Goal: Communication & Community: Answer question/provide support

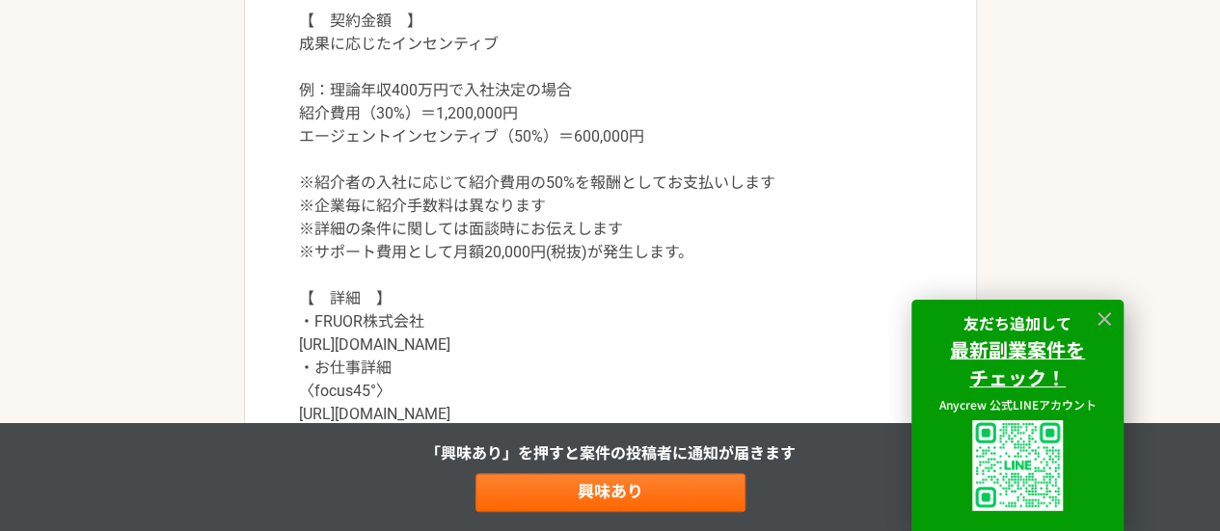
scroll to position [1946, 0]
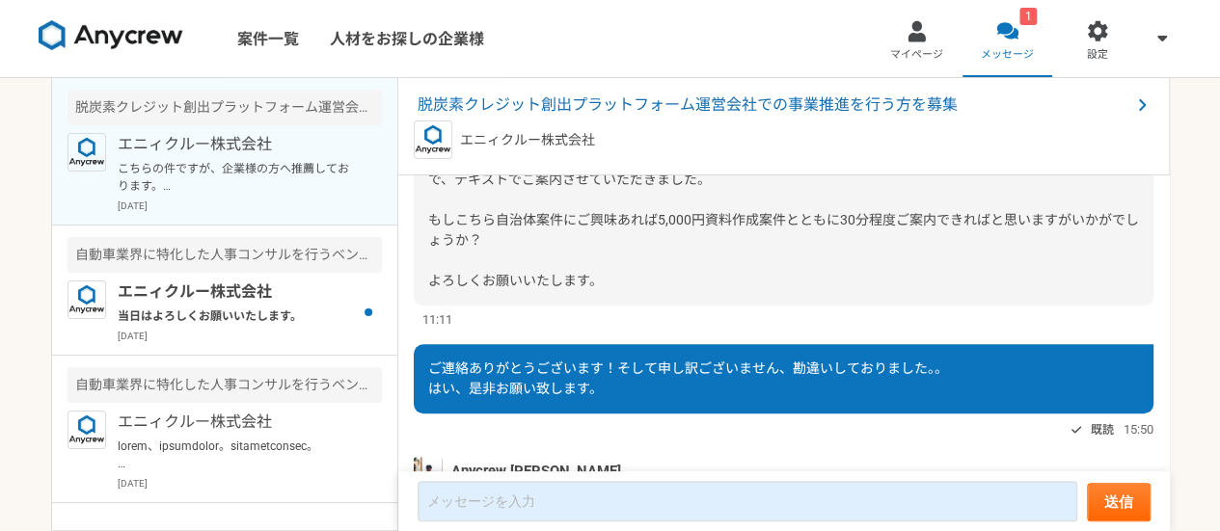
scroll to position [1238, 0]
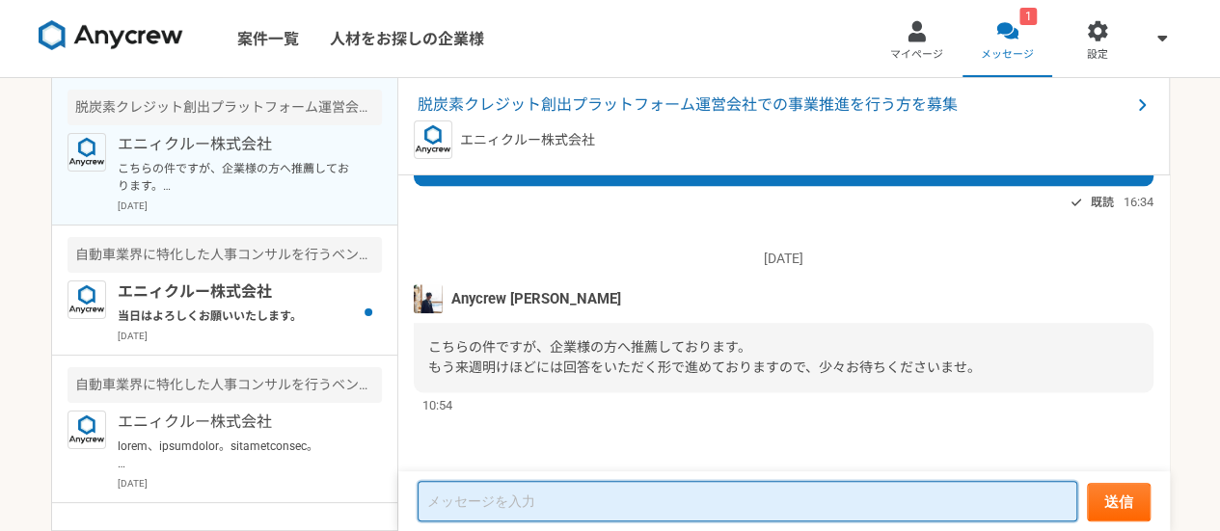
click at [573, 502] on textarea at bounding box center [748, 501] width 660 height 41
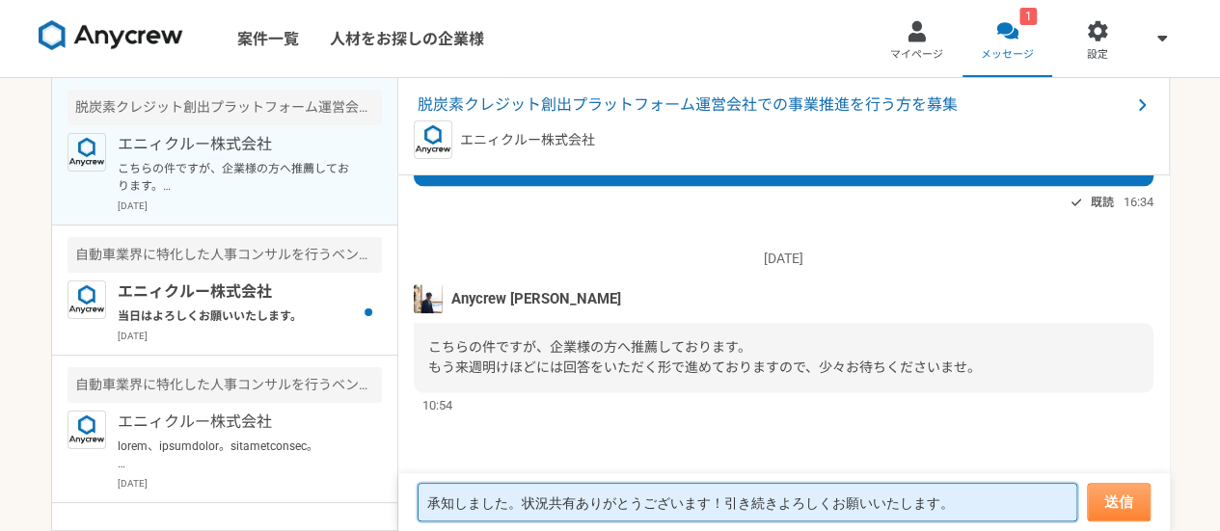
type textarea "承知しました。状況共有ありがとうございます！引き続きよろしくお願いいたします。"
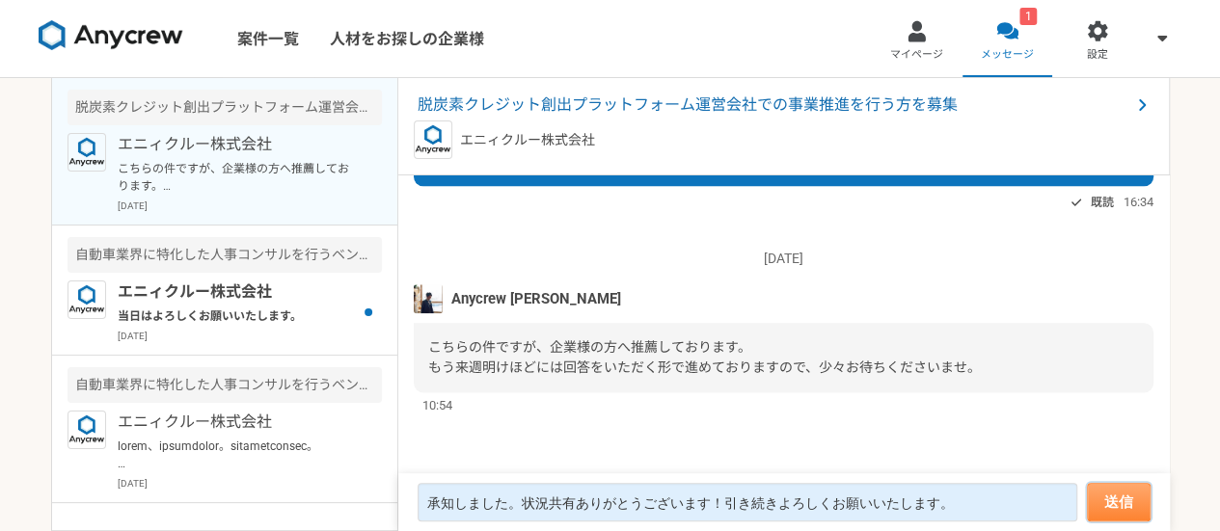
click at [1106, 508] on button "送信" at bounding box center [1119, 502] width 64 height 39
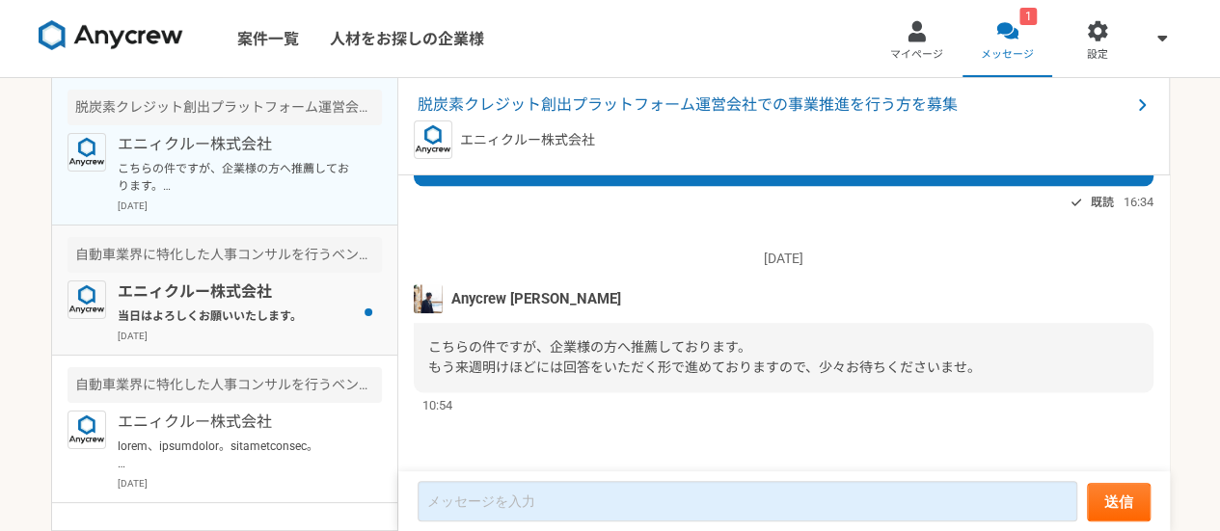
scroll to position [1326, 0]
click at [311, 321] on p "当日はよろしくお願いいたします。" at bounding box center [237, 316] width 238 height 17
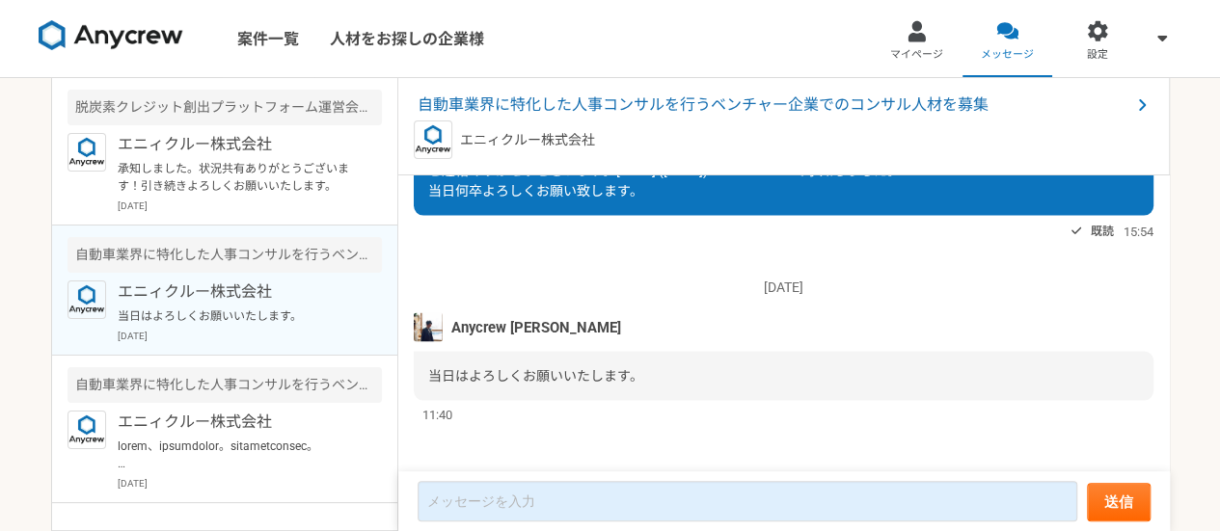
scroll to position [2019, 0]
